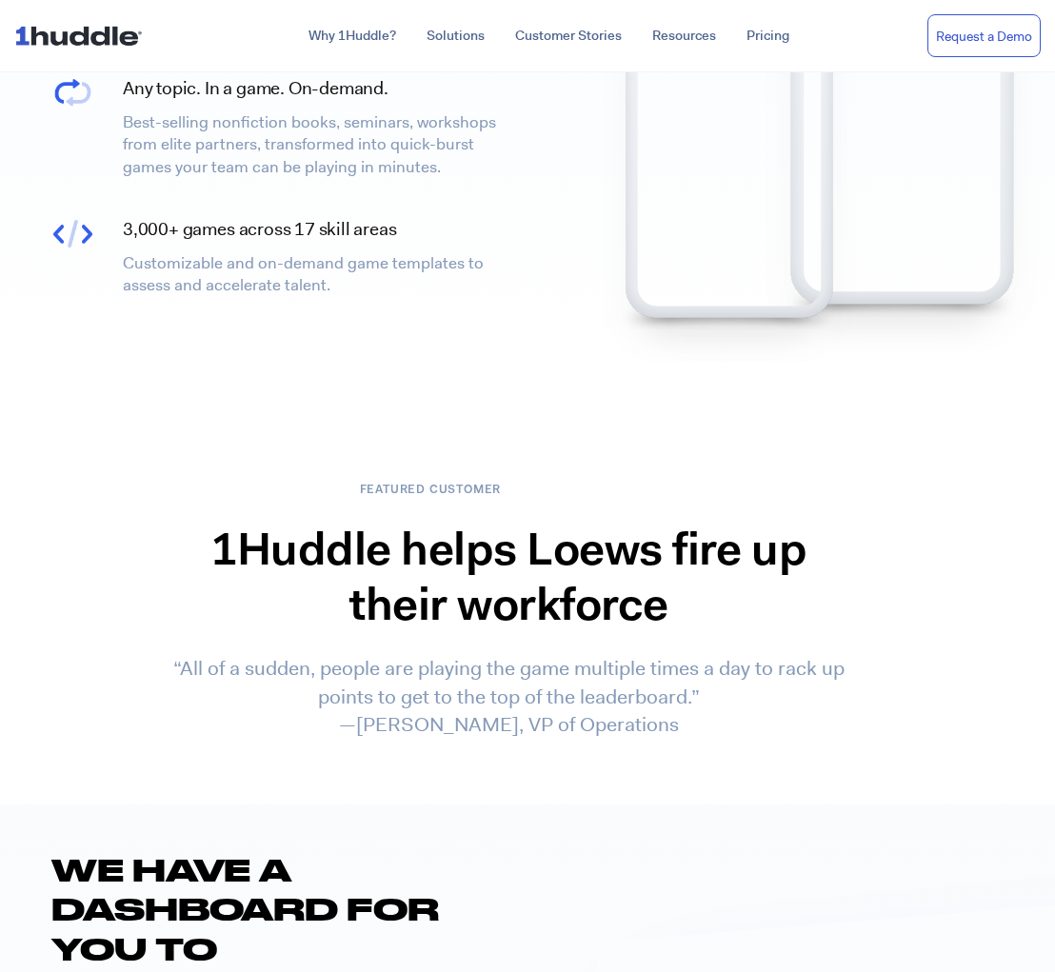
scroll to position [2594, 0]
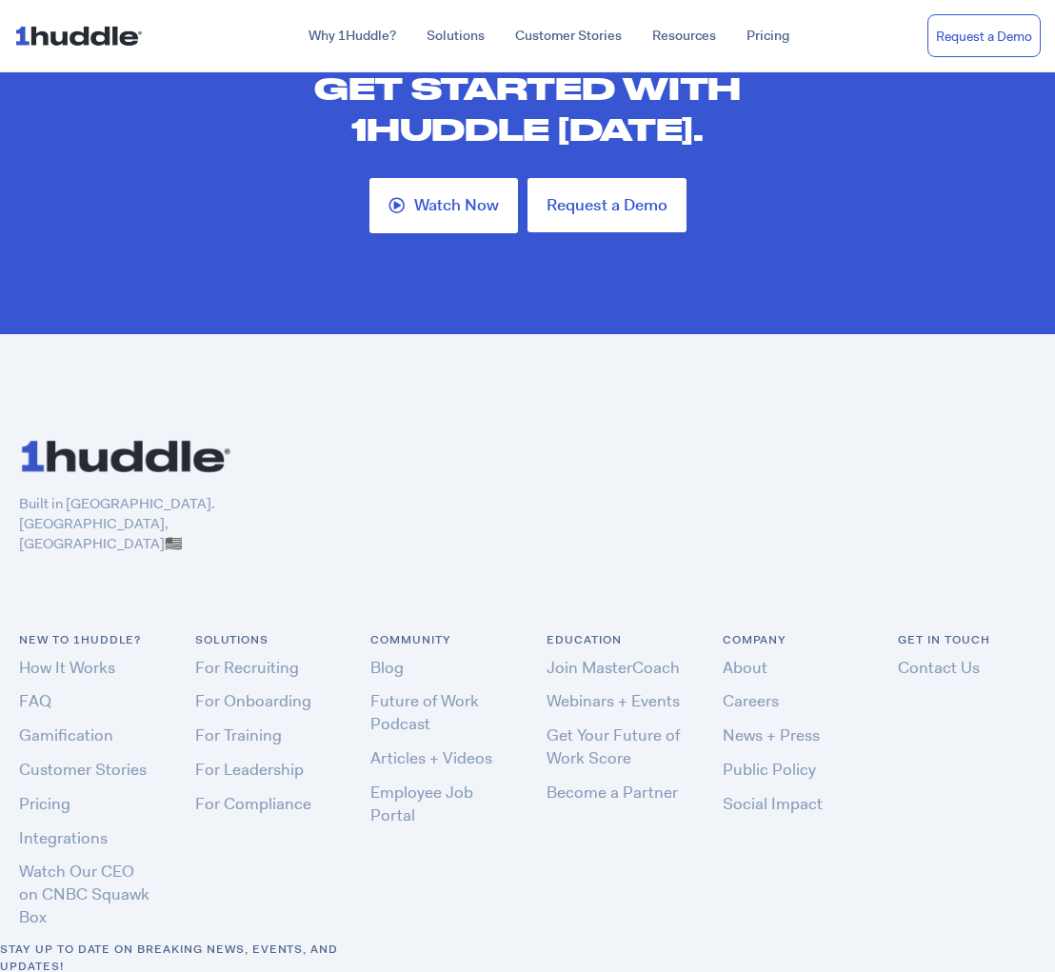
scroll to position [5392, 0]
